Goal: Task Accomplishment & Management: Use online tool/utility

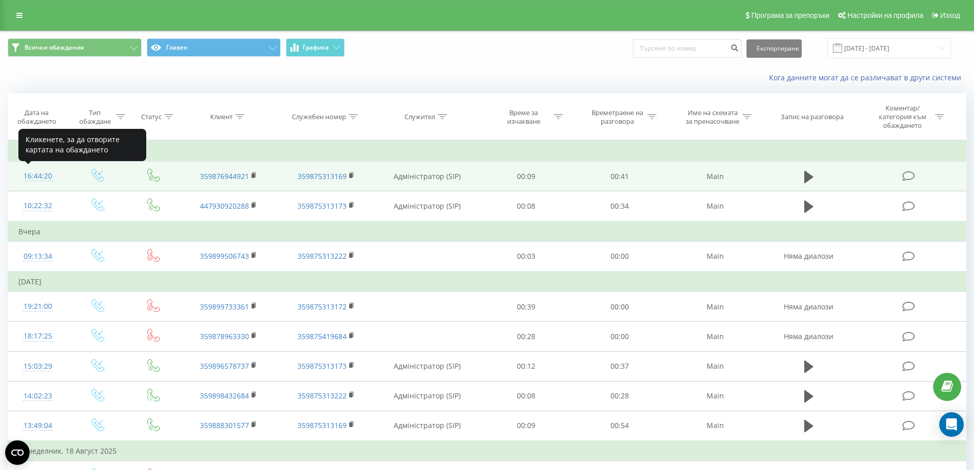
click at [51, 177] on div "16:44:20" at bounding box center [37, 176] width 39 height 20
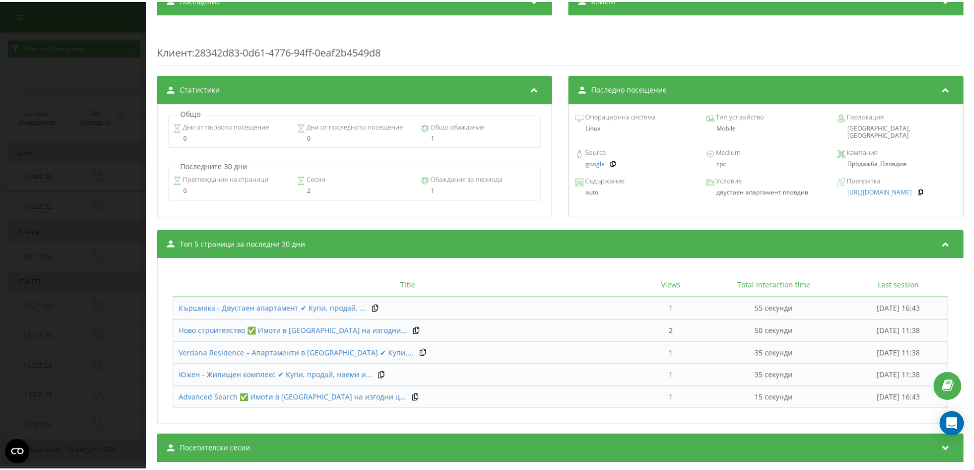
scroll to position [398, 0]
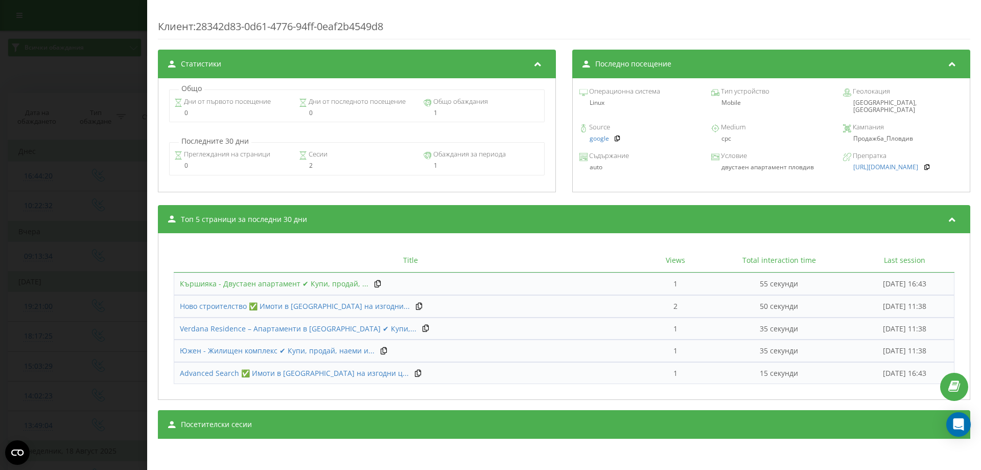
click at [297, 286] on span "Кършияка - Двустаен апартамент ✔ Купи, продай, ..." at bounding box center [274, 284] width 189 height 10
click at [103, 169] on div "Обаждане : bg1_-1755783860.306651 1 x - 00:42 00:00 00:00 Транскрипция For AI a…" at bounding box center [490, 235] width 981 height 470
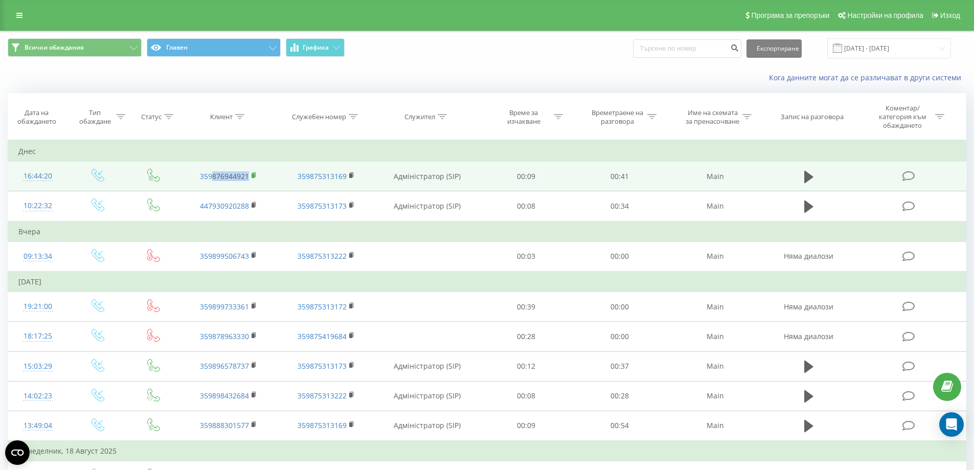
drag, startPoint x: 212, startPoint y: 181, endPoint x: 253, endPoint y: 180, distance: 41.4
click at [253, 180] on td "359876944921" at bounding box center [228, 177] width 97 height 30
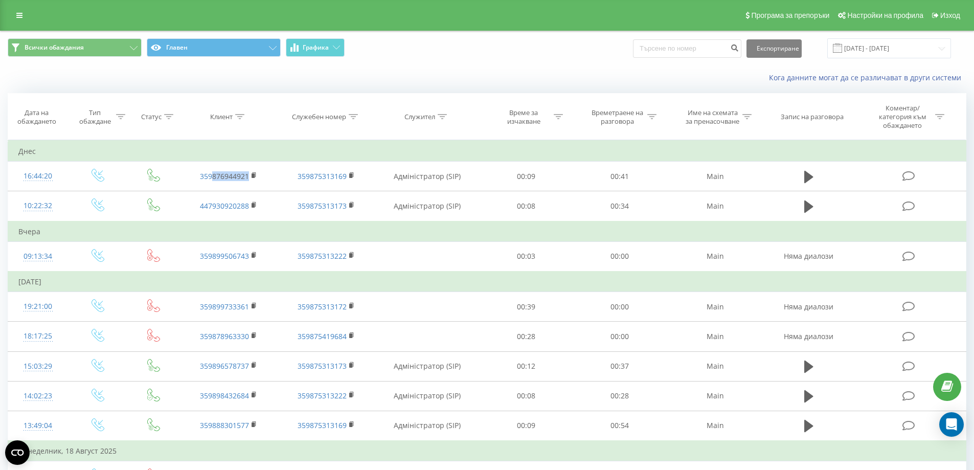
copy link "876944921"
